Goal: Information Seeking & Learning: Learn about a topic

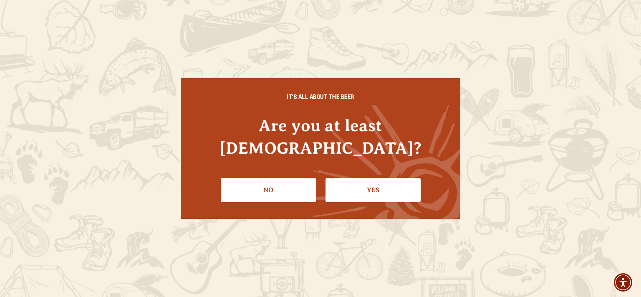
click at [361, 184] on link "Yes" at bounding box center [373, 190] width 95 height 24
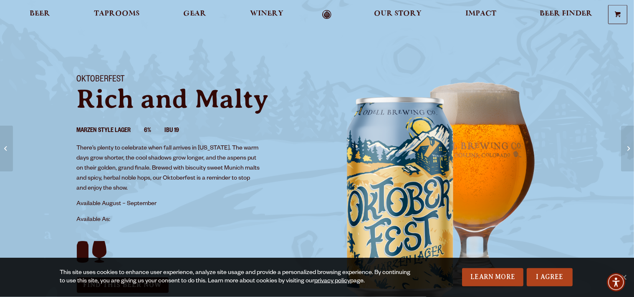
scroll to position [18, 0]
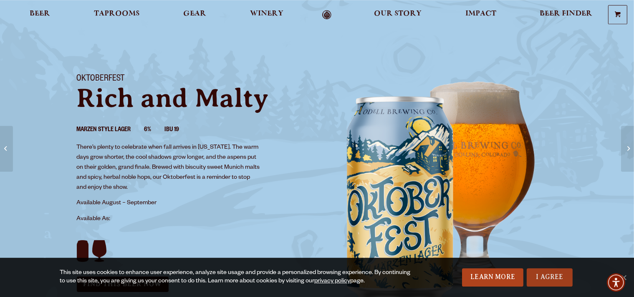
click at [543, 273] on link "I Agree" at bounding box center [550, 277] width 46 height 18
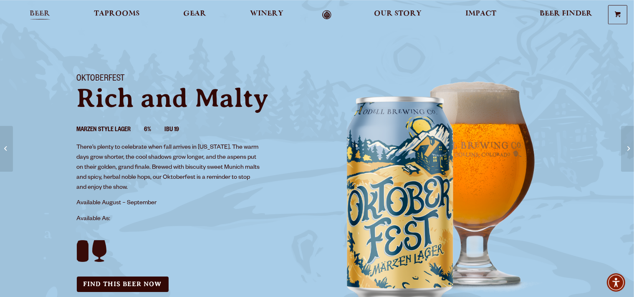
click at [38, 13] on span "Beer" at bounding box center [40, 13] width 20 height 7
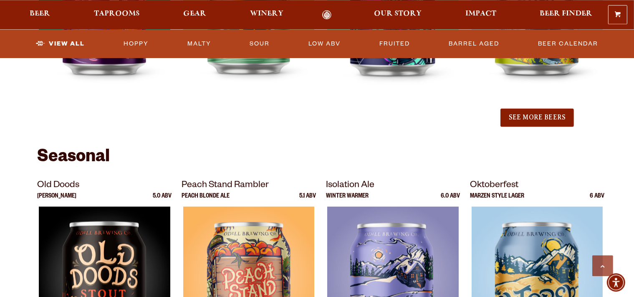
scroll to position [1043, 0]
click at [256, 39] on link "Sour" at bounding box center [260, 43] width 27 height 19
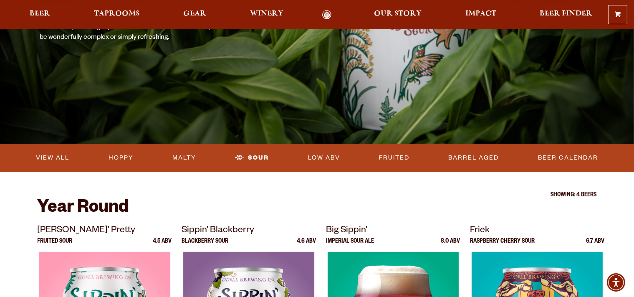
scroll to position [127, 0]
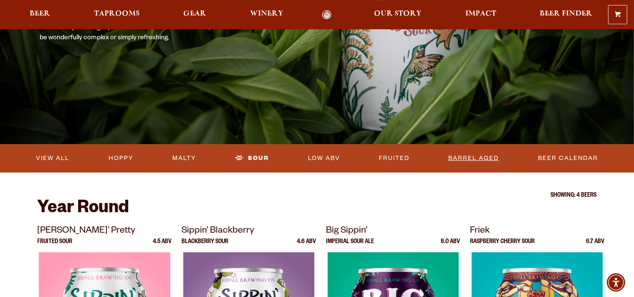
click at [465, 158] on link "Barrel Aged" at bounding box center [473, 158] width 57 height 19
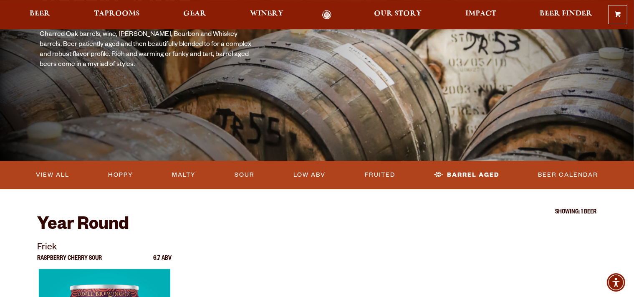
scroll to position [113, 0]
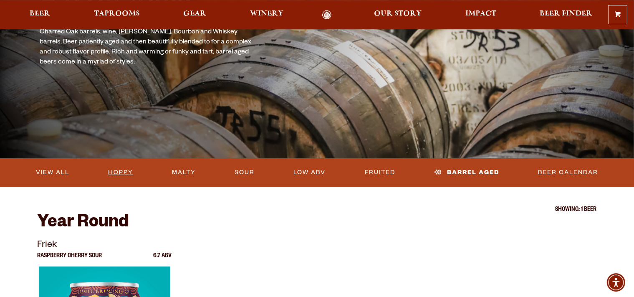
click at [122, 172] on link "Hoppy" at bounding box center [121, 172] width 32 height 19
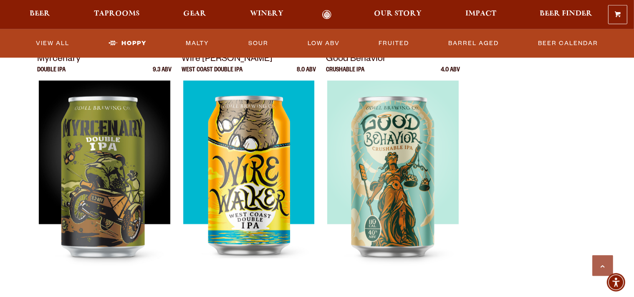
scroll to position [549, 0]
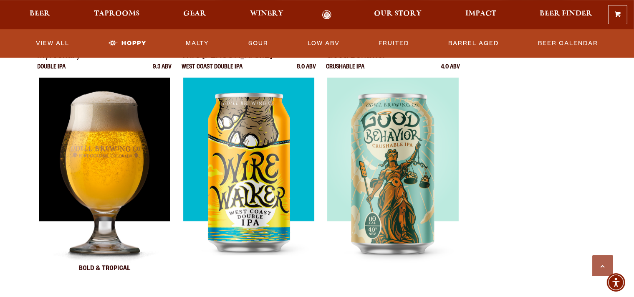
click at [120, 176] on img at bounding box center [104, 182] width 131 height 209
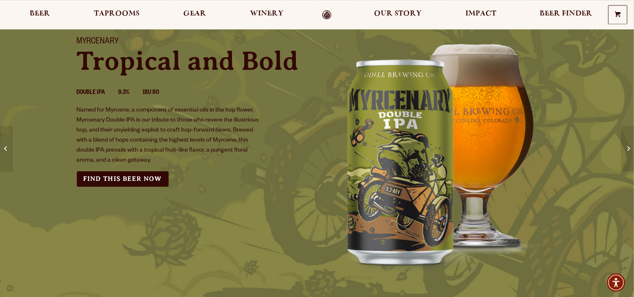
scroll to position [29, 0]
